Goal: Task Accomplishment & Management: Manage account settings

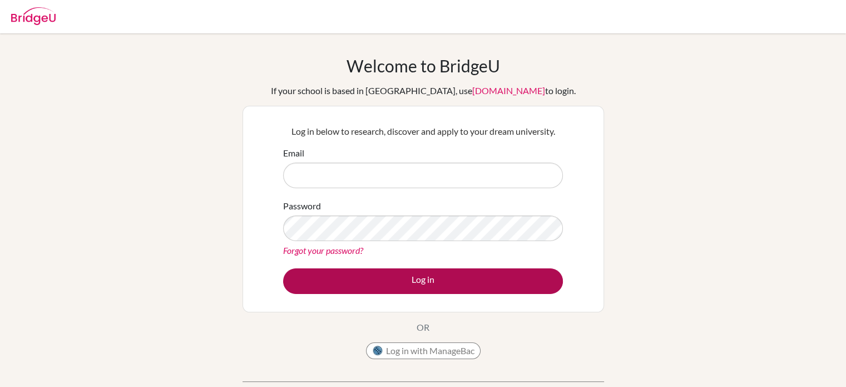
type input "[EMAIL_ADDRESS][DOMAIN_NAME]"
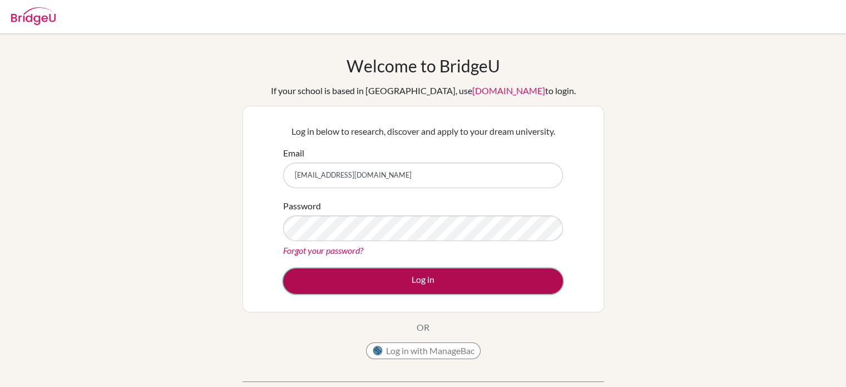
click at [369, 282] on button "Log in" at bounding box center [423, 281] width 280 height 26
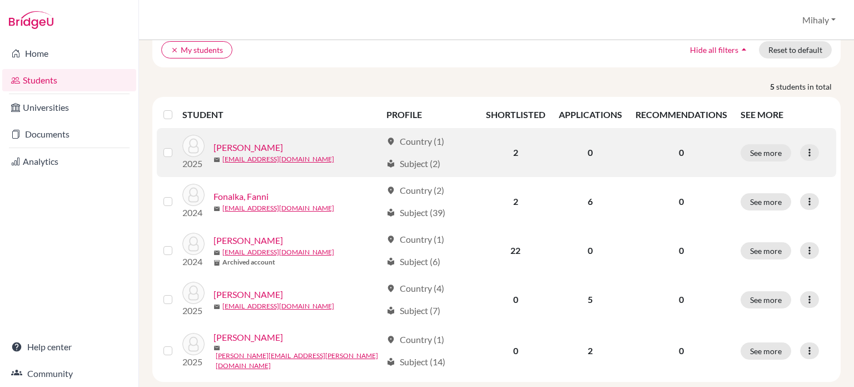
scroll to position [107, 0]
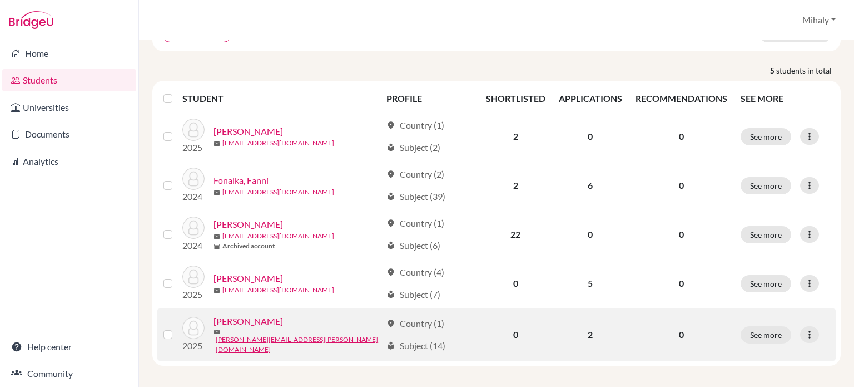
click at [339, 324] on div "[PERSON_NAME]" at bounding box center [298, 320] width 168 height 13
click at [245, 322] on link "[PERSON_NAME]" at bounding box center [249, 320] width 70 height 13
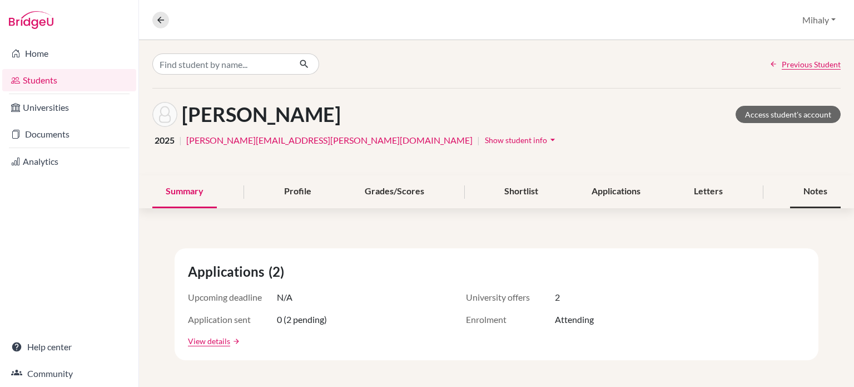
click at [814, 197] on div "Notes" at bounding box center [815, 191] width 51 height 33
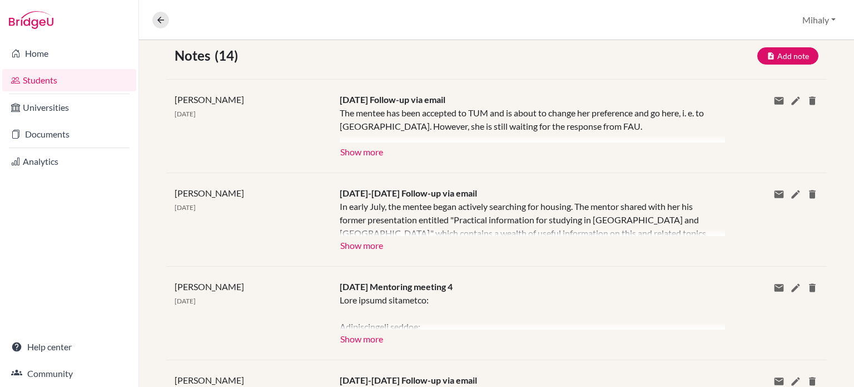
scroll to position [296, 0]
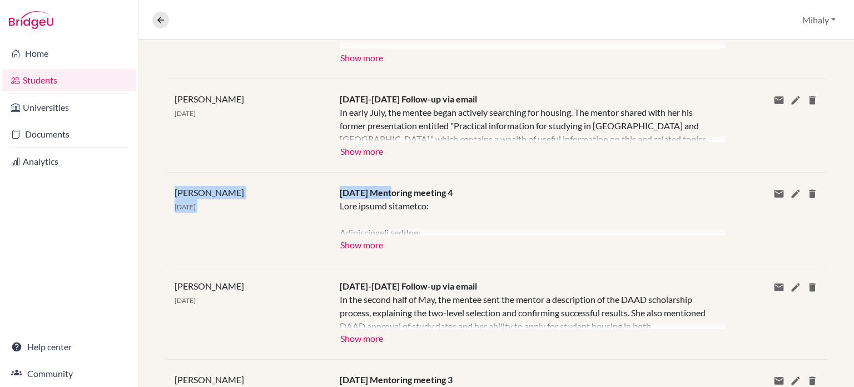
drag, startPoint x: 327, startPoint y: 189, endPoint x: 383, endPoint y: 191, distance: 56.8
click at [383, 191] on div "Mihaly Toth 09 Aug 2025 Jul 8 Mentoring meeting 4 Show more Show less Share via…" at bounding box center [496, 218] width 661 height 93
click at [461, 190] on div "Jul 8 Mentoring meeting 4 Show more Show less" at bounding box center [524, 219] width 385 height 66
drag, startPoint x: 458, startPoint y: 190, endPoint x: 337, endPoint y: 193, distance: 121.3
click at [337, 193] on div "Jul 8 Mentoring meeting 4 Show more Show less" at bounding box center [524, 219] width 385 height 66
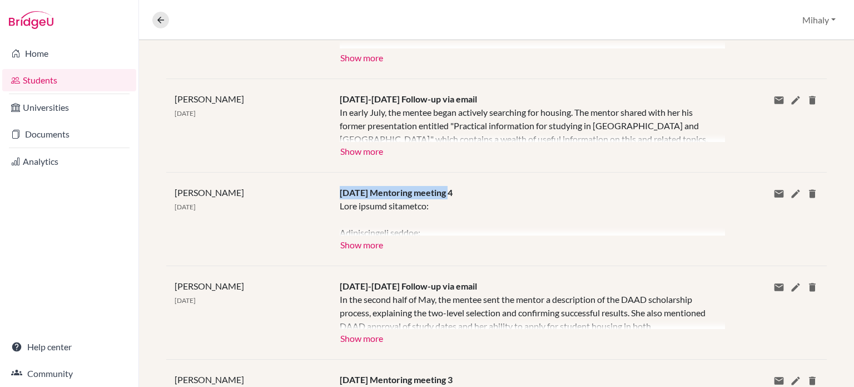
copy span "Jul 8 Mentoring meeting 4"
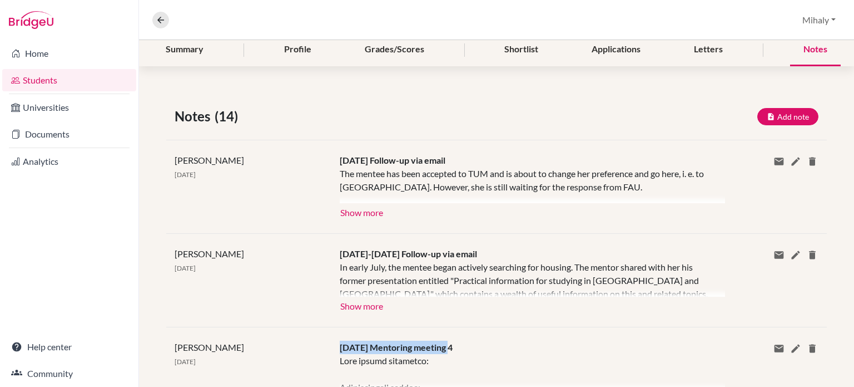
scroll to position [148, 0]
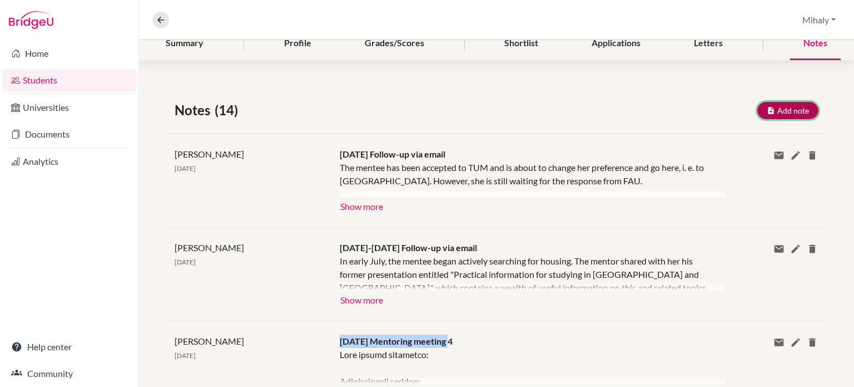
click at [780, 103] on button "Add note" at bounding box center [788, 110] width 61 height 17
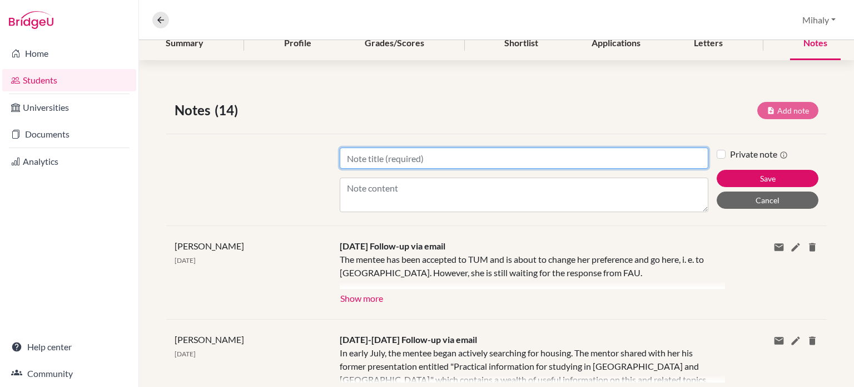
click at [412, 160] on input "Title" at bounding box center [524, 157] width 369 height 21
paste input "Jul 8 Mentoring meeting 4"
click at [441, 155] on input "Jul 8 Mentoring meeting 4" at bounding box center [524, 157] width 369 height 21
drag, startPoint x: 357, startPoint y: 156, endPoint x: 341, endPoint y: 151, distance: 17.1
click at [341, 151] on input "Jul 8 Mentoring meeting 5" at bounding box center [524, 157] width 369 height 21
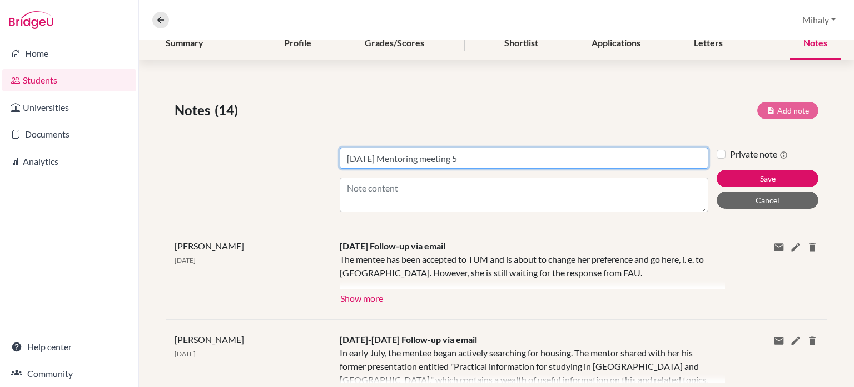
click at [363, 156] on input "Sep 8 Mentoring meeting 5" at bounding box center [524, 157] width 369 height 21
type input "[DATE] Mentoring meeting 5"
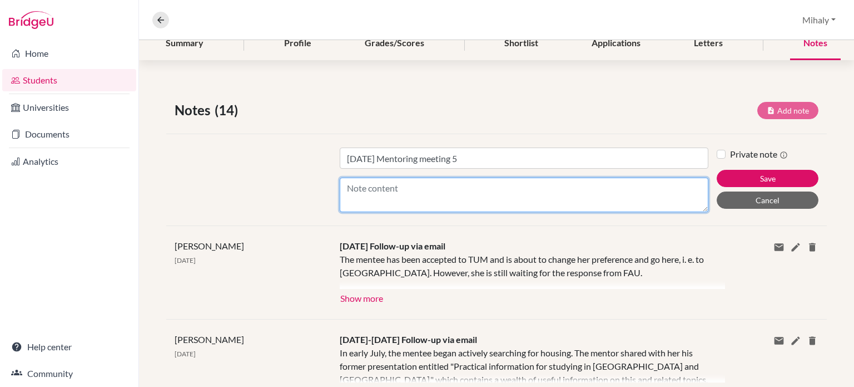
click at [362, 186] on textarea "Content" at bounding box center [524, 194] width 369 height 34
click at [347, 189] on textarea "()" at bounding box center [524, 194] width 369 height 34
click at [412, 185] on textarea "(comin soon)" at bounding box center [524, 194] width 369 height 34
click at [370, 184] on textarea "(comin soon)" at bounding box center [524, 194] width 369 height 34
drag, startPoint x: 427, startPoint y: 190, endPoint x: 339, endPoint y: 187, distance: 88.5
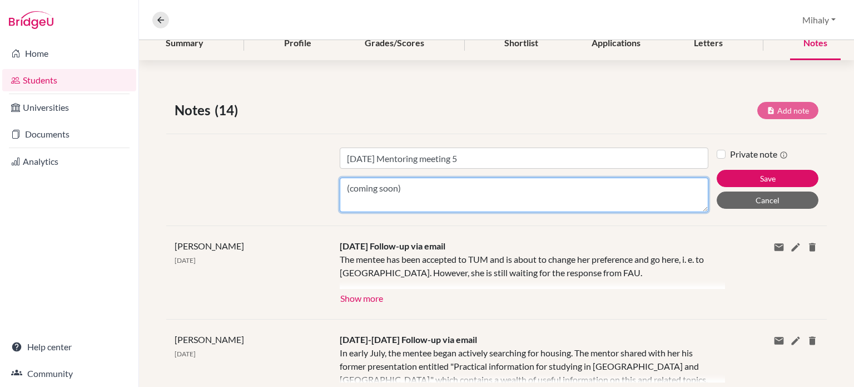
click at [340, 187] on textarea "(coming soon)" at bounding box center [524, 194] width 369 height 34
type textarea "(coming soon)"
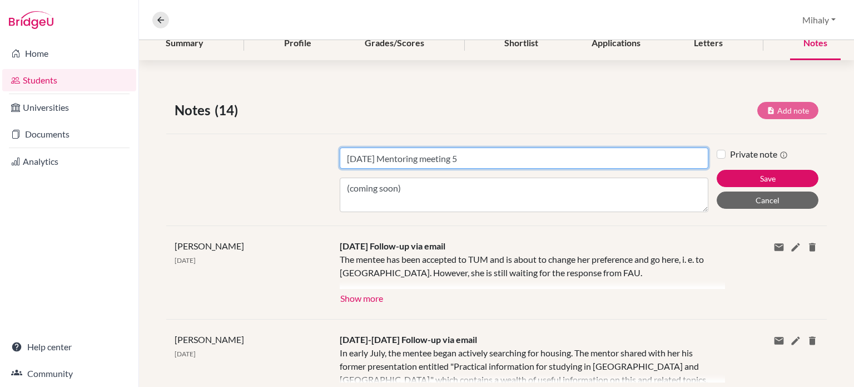
click at [396, 159] on input "Sep 9 Mentoring meeting 5" at bounding box center [524, 157] width 369 height 21
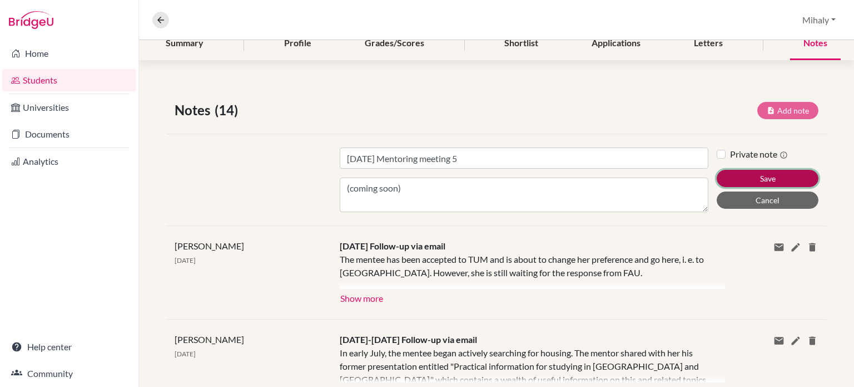
click at [774, 173] on button "Save" at bounding box center [768, 178] width 102 height 17
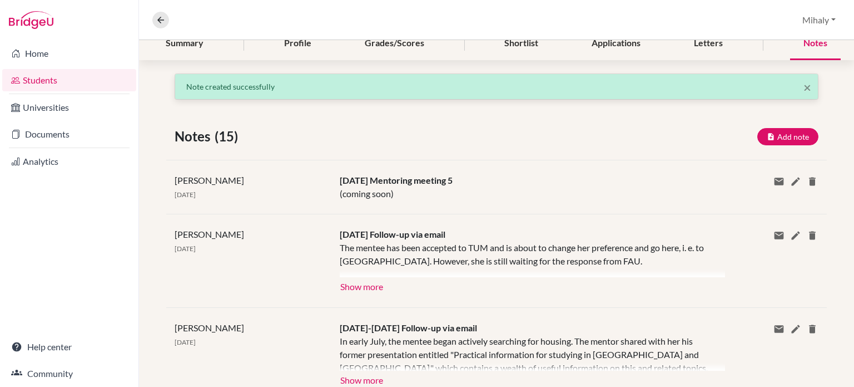
click at [51, 83] on link "Students" at bounding box center [69, 80] width 134 height 22
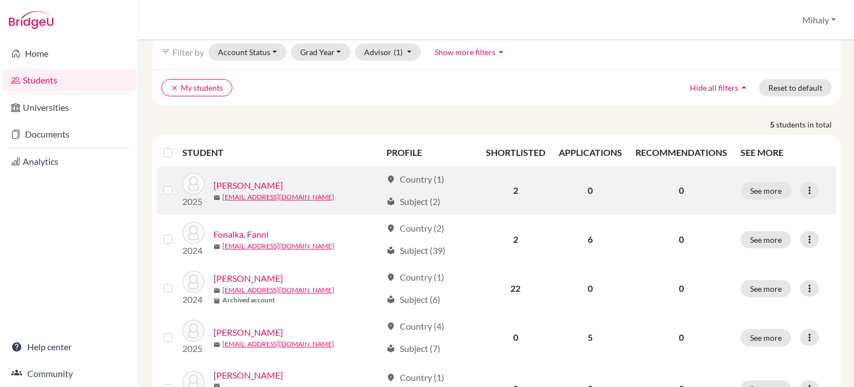
scroll to position [107, 0]
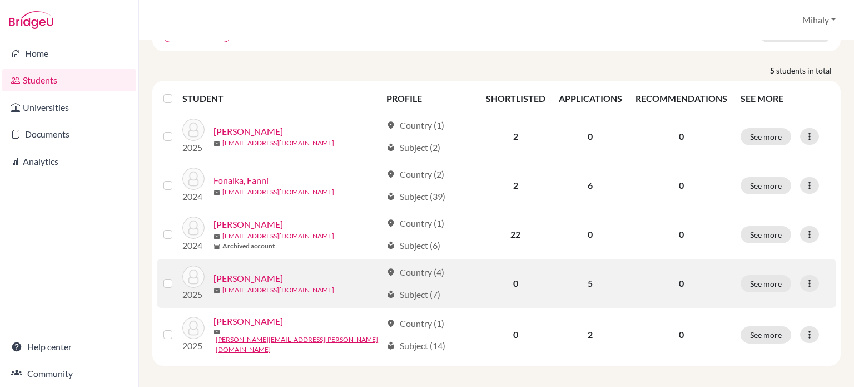
click at [255, 275] on link "[PERSON_NAME]" at bounding box center [249, 277] width 70 height 13
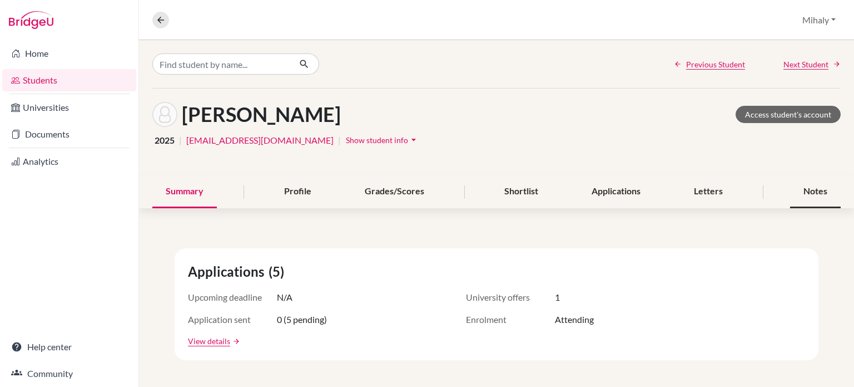
click at [794, 188] on div "Notes" at bounding box center [815, 191] width 51 height 33
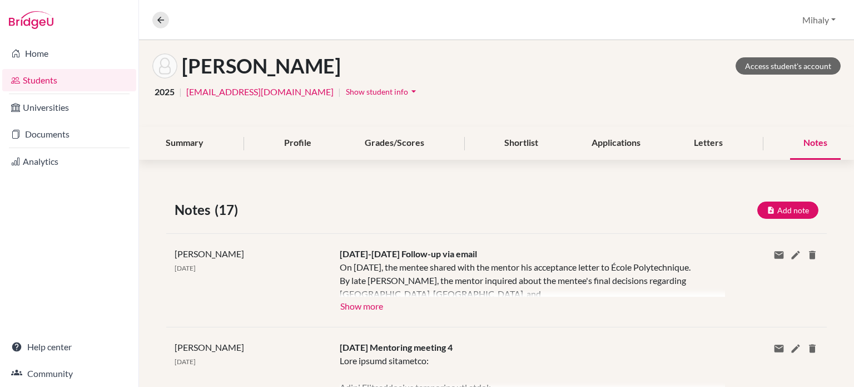
scroll to position [74, 0]
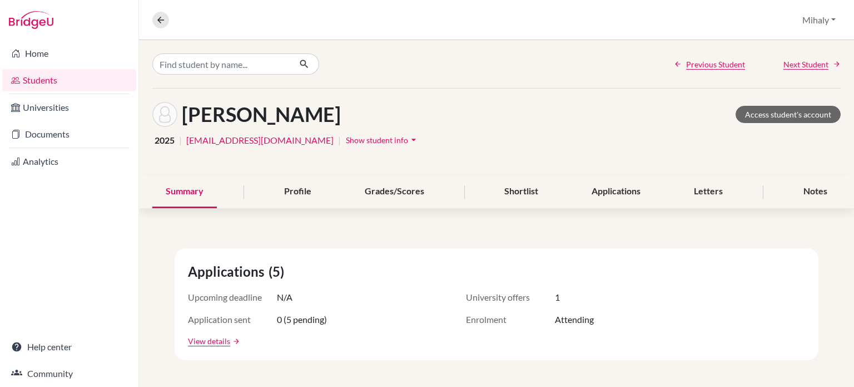
click at [56, 77] on link "Students" at bounding box center [69, 80] width 134 height 22
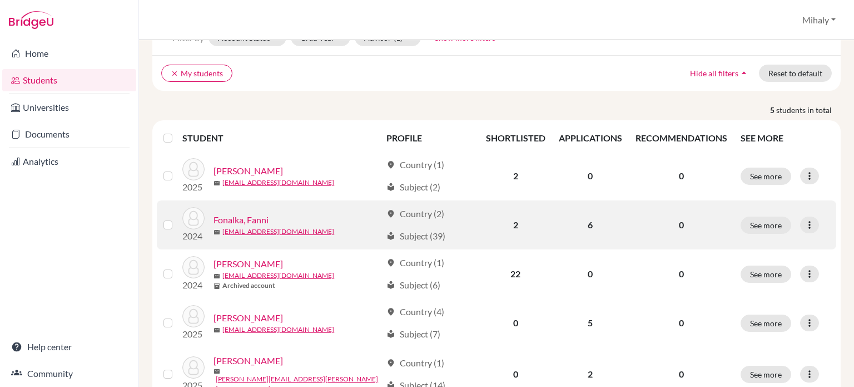
scroll to position [107, 0]
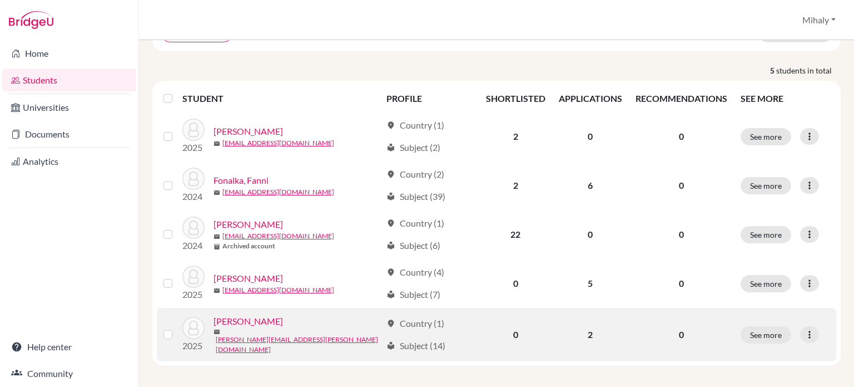
click at [256, 322] on link "Steinmetz, Orsolya" at bounding box center [249, 320] width 70 height 13
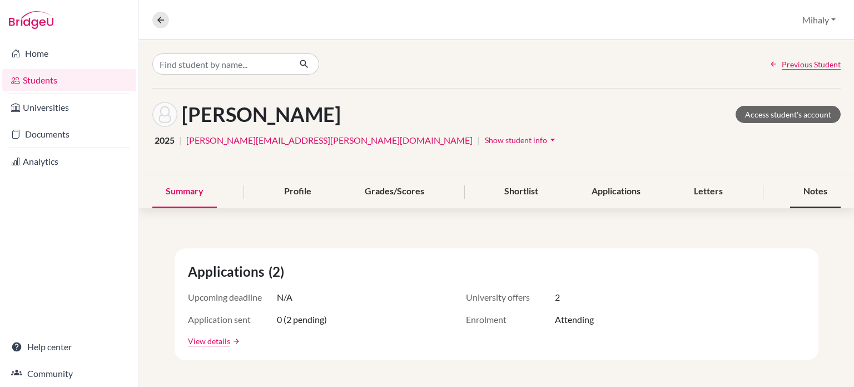
click at [790, 193] on div "Notes" at bounding box center [815, 191] width 51 height 33
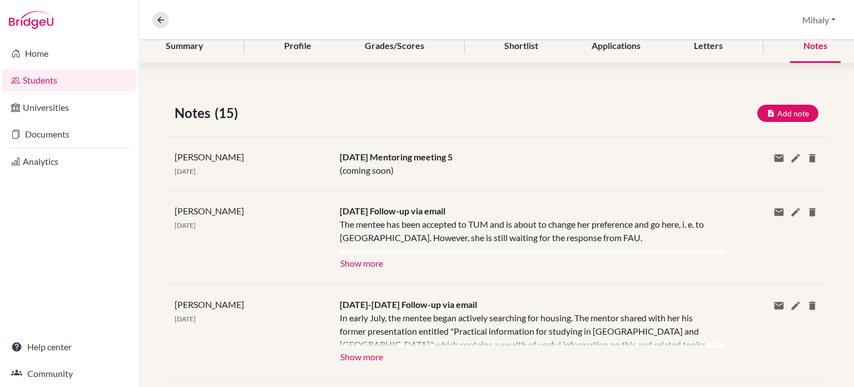
scroll to position [148, 0]
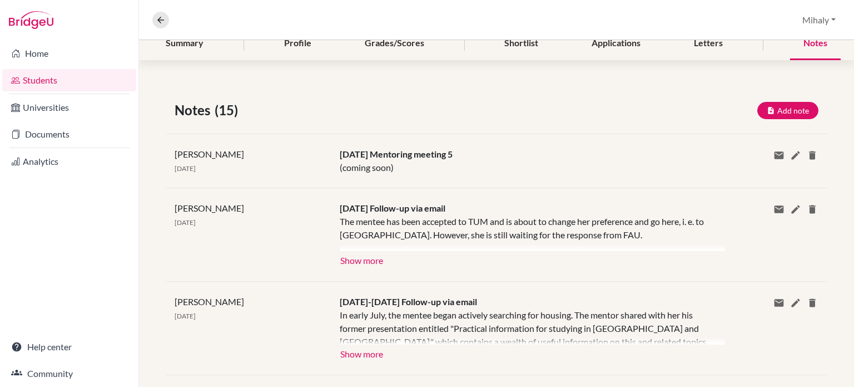
click at [47, 83] on link "Students" at bounding box center [69, 80] width 134 height 22
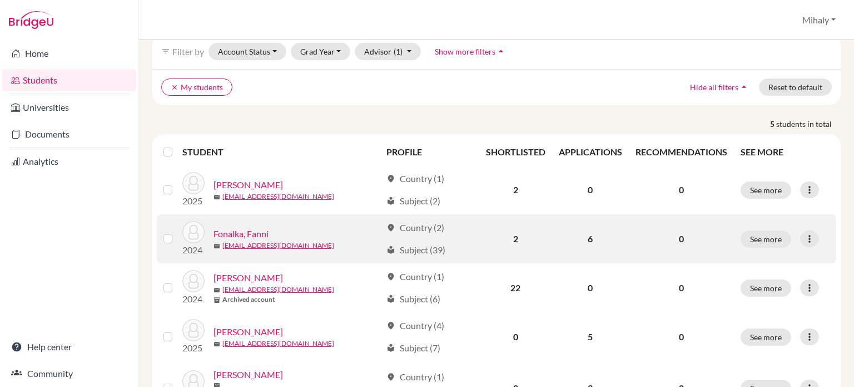
scroll to position [107, 0]
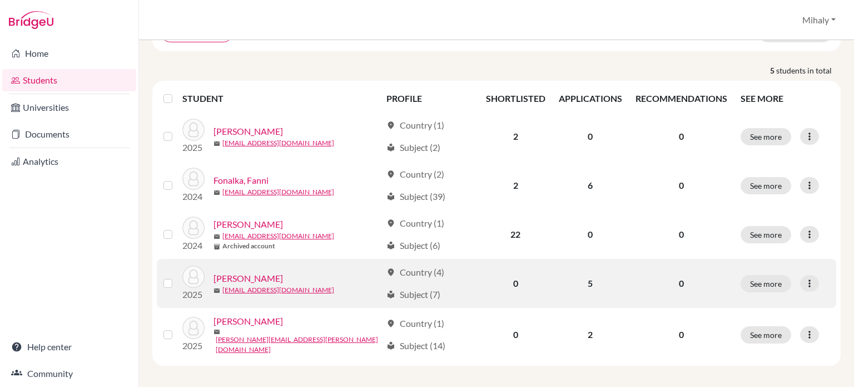
click at [253, 280] on link "[PERSON_NAME]" at bounding box center [249, 277] width 70 height 13
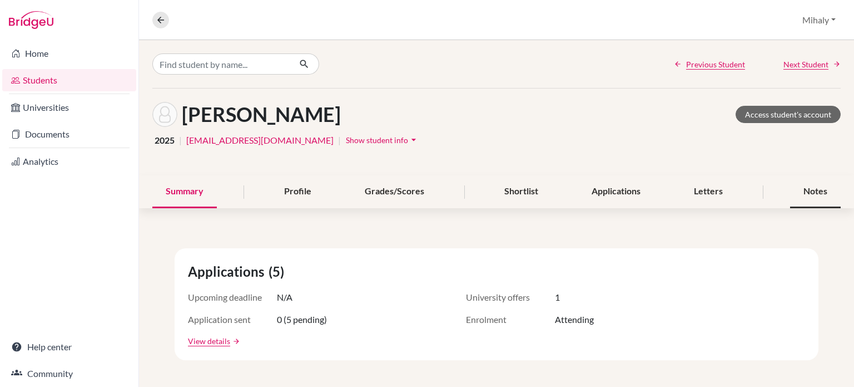
click at [820, 193] on div "Notes" at bounding box center [815, 191] width 51 height 33
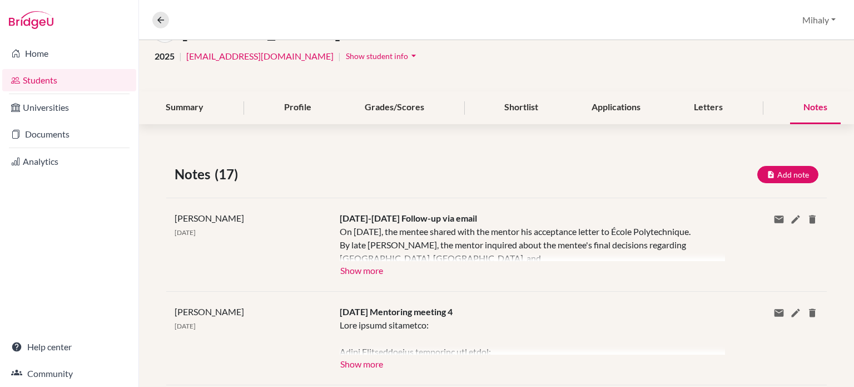
scroll to position [74, 0]
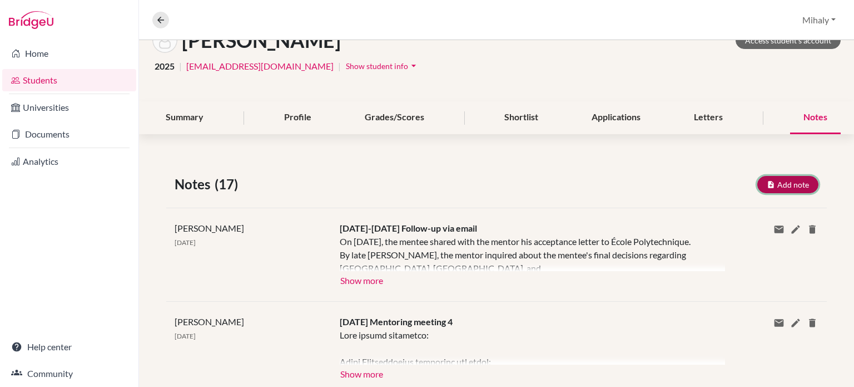
click at [785, 182] on button "Add note" at bounding box center [788, 184] width 61 height 17
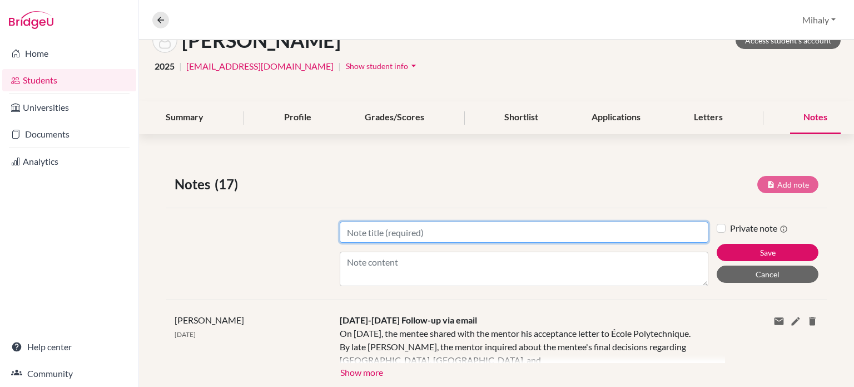
click at [429, 226] on input "Title" at bounding box center [524, 231] width 369 height 21
paste input "Sep 9 Mentoring meeting 5"
click at [365, 230] on input "Sep 9 Mentoring meeting 5" at bounding box center [524, 231] width 369 height 21
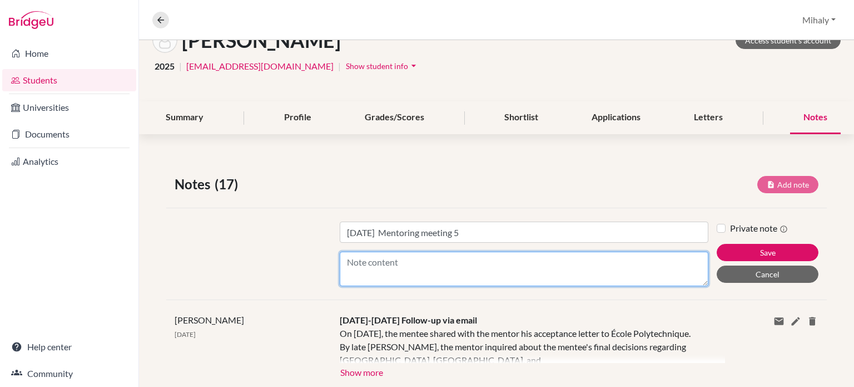
click at [378, 260] on textarea "Content" at bounding box center [524, 268] width 369 height 34
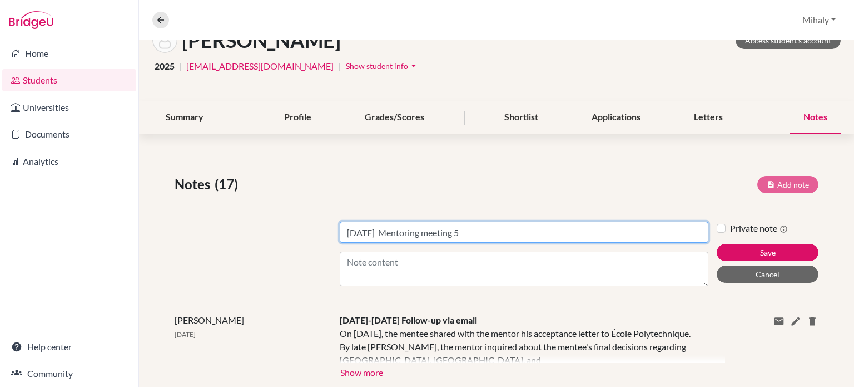
click at [372, 231] on input "Sep 24 Mentoring meeting 5" at bounding box center [524, 231] width 369 height 21
type input "Sep 24 Mentoring meeting 5"
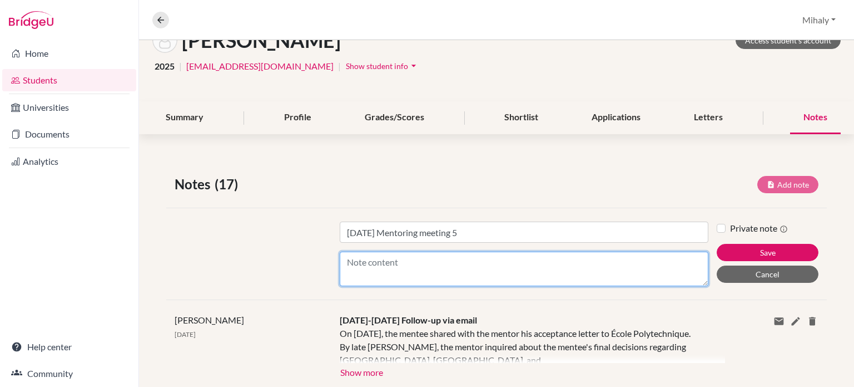
click at [414, 262] on textarea "Content" at bounding box center [524, 268] width 369 height 34
click at [347, 260] on textarea "()" at bounding box center [524, 268] width 369 height 34
type textarea "(coming soon)"
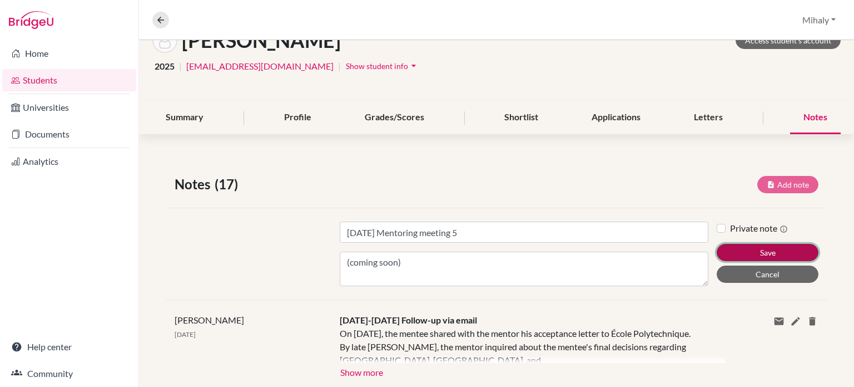
click at [773, 248] on button "Save" at bounding box center [768, 252] width 102 height 17
